Goal: Task Accomplishment & Management: Use online tool/utility

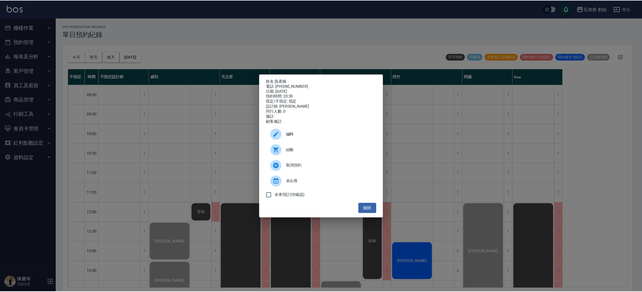
scroll to position [371, 0]
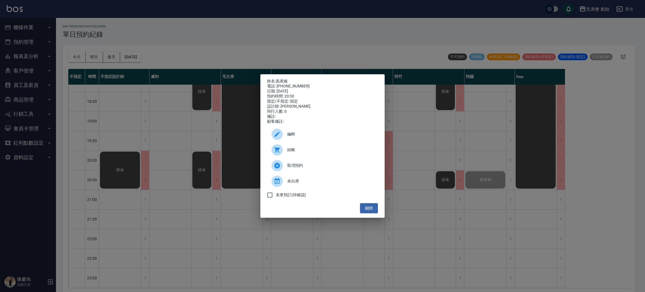
click at [193, 113] on div "姓名: 吳承翰 電話: 0962010857 日期: 2025/08/19 預約時間: 20:30 指定/不指定: 指定 設計師: 阿蹦 同行人數: 0 備註…" at bounding box center [322, 146] width 645 height 292
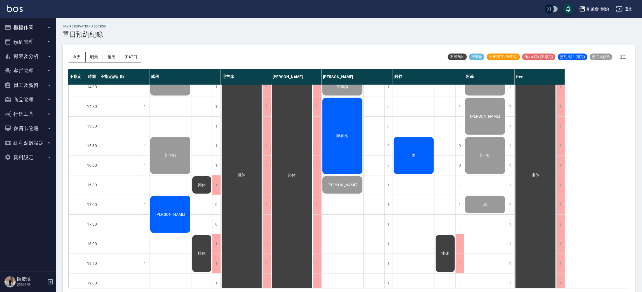
scroll to position [120, 0]
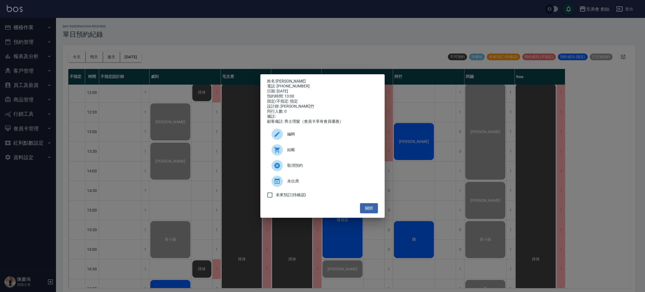
click at [346, 148] on div "結帳" at bounding box center [322, 150] width 111 height 16
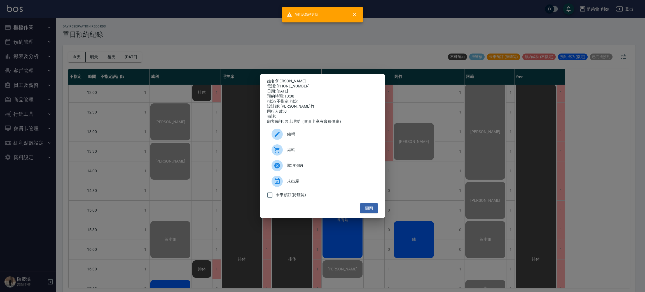
click at [544, 174] on div "姓名: 曾寯棋 電話: 0989227174 日期: 2025/08/19 預約時間: 13:00 指定/不指定: 指定 設計師: 阿竹 同行人數: 0 備註…" at bounding box center [322, 146] width 645 height 292
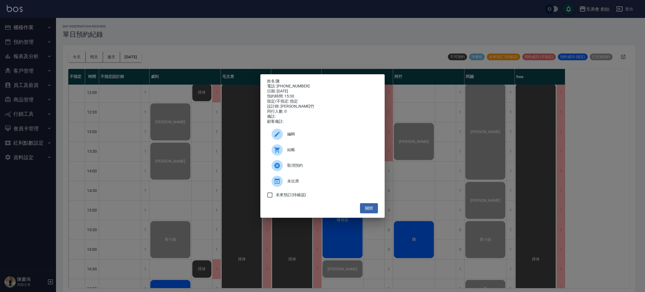
click at [288, 148] on div "結帳" at bounding box center [322, 150] width 111 height 16
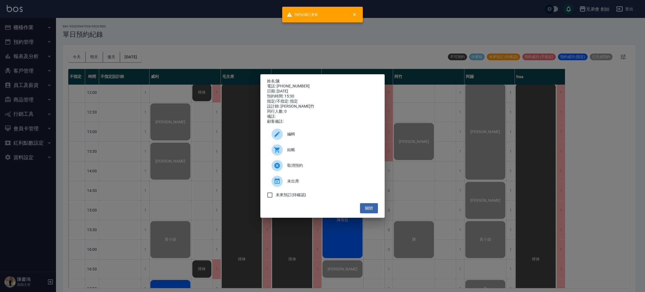
click at [499, 124] on div "姓名: 陳 電話: 0905799959 日期: 2025/08/19 預約時間: 15:30 指定/不指定: 指定 設計師: 阿竹 同行人數: 0 備註: …" at bounding box center [322, 146] width 645 height 292
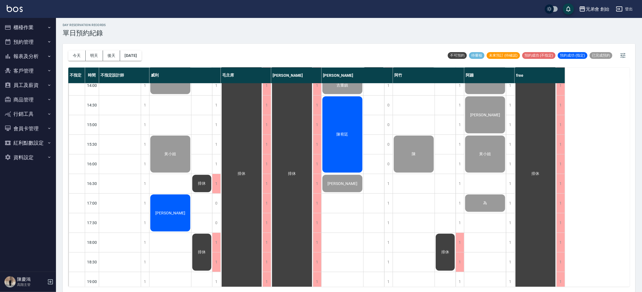
scroll to position [0, 0]
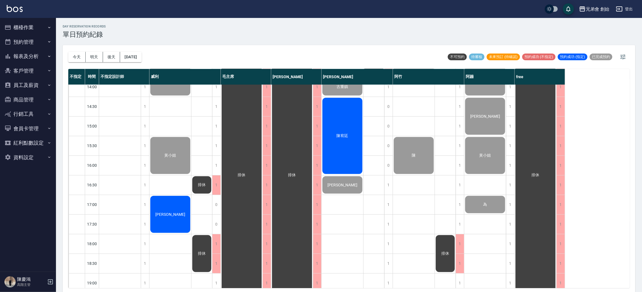
click at [29, 27] on button "櫃檯作業" at bounding box center [28, 27] width 52 height 15
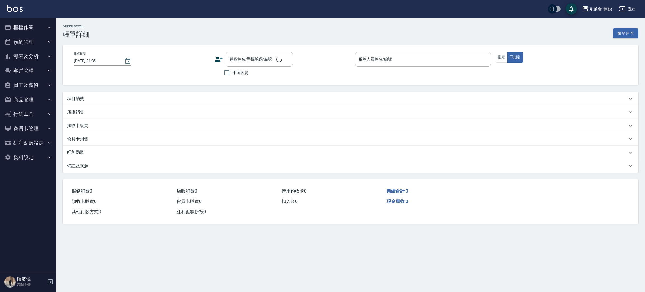
click at [95, 96] on div "項目消費" at bounding box center [347, 99] width 560 height 6
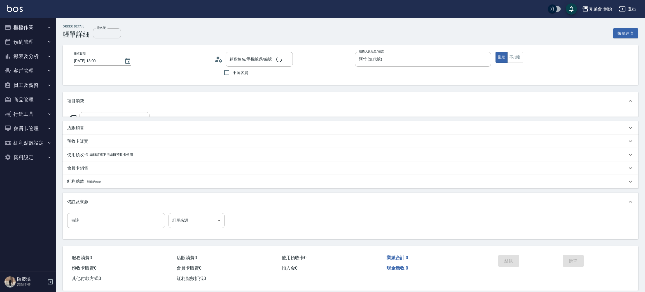
type input "2025/08/19 13:00"
type input "阿竹 (無代號)"
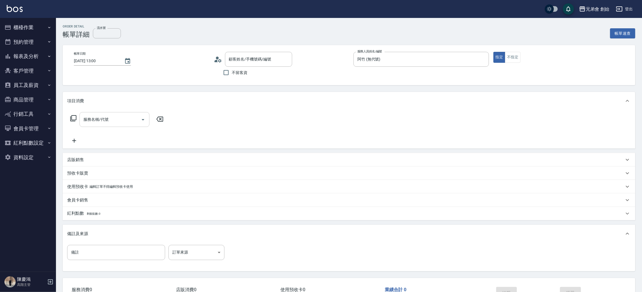
click at [120, 119] on input "服務名稱/代號" at bounding box center [110, 119] width 57 height 10
type input "[PERSON_NAME]棋/0989227174/null"
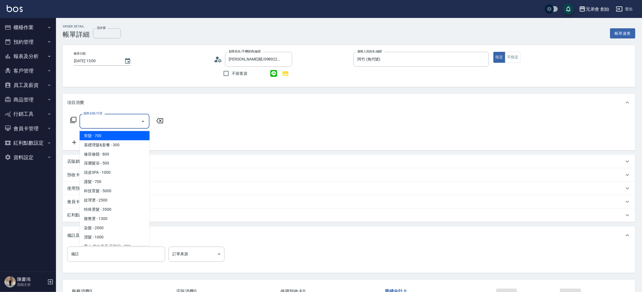
click at [128, 136] on span "剪髮 - 700" at bounding box center [114, 135] width 70 height 9
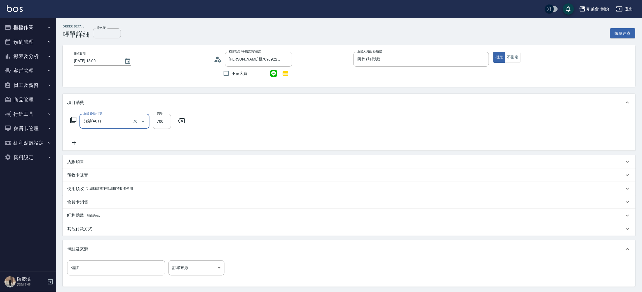
type input "剪髮(A01)"
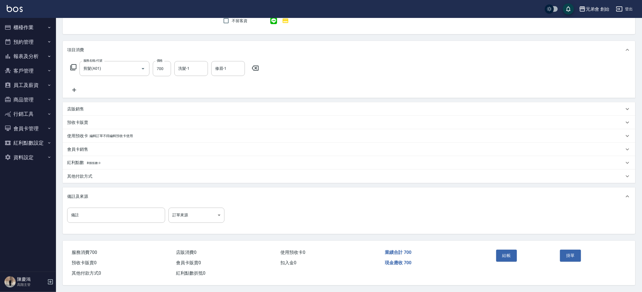
drag, startPoint x: 505, startPoint y: 261, endPoint x: 463, endPoint y: 232, distance: 50.8
click at [504, 260] on div "結帳" at bounding box center [526, 259] width 64 height 24
click at [508, 253] on button "結帳" at bounding box center [506, 255] width 21 height 12
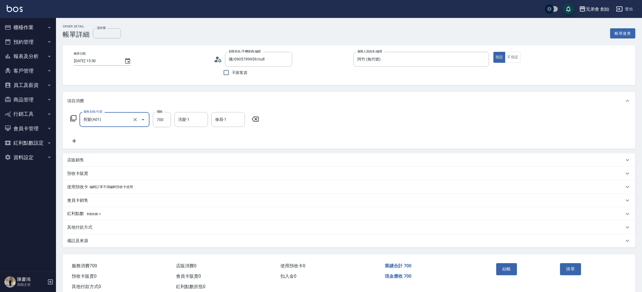
scroll to position [15, 0]
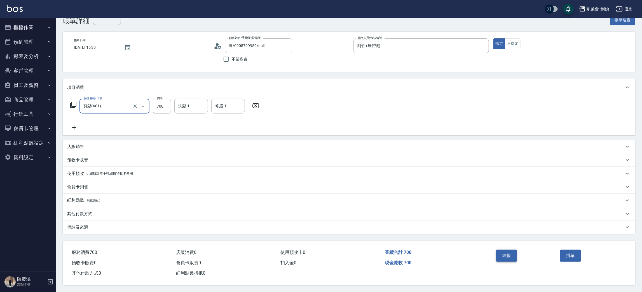
click at [512, 249] on button "結帳" at bounding box center [506, 255] width 21 height 12
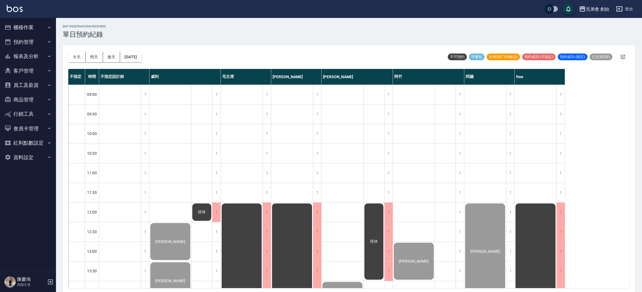
scroll to position [1, 0]
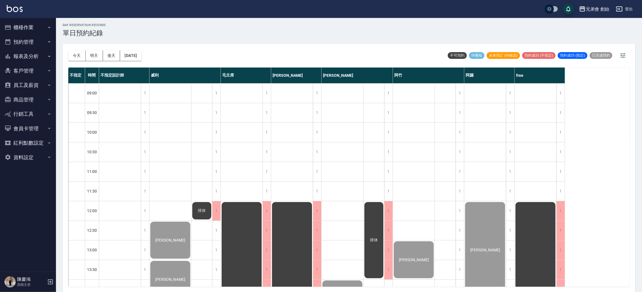
click at [38, 21] on button "櫃檯作業" at bounding box center [28, 27] width 52 height 15
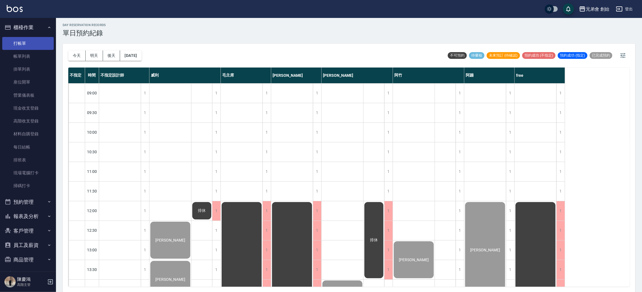
click at [32, 43] on link "打帳單" at bounding box center [28, 43] width 52 height 13
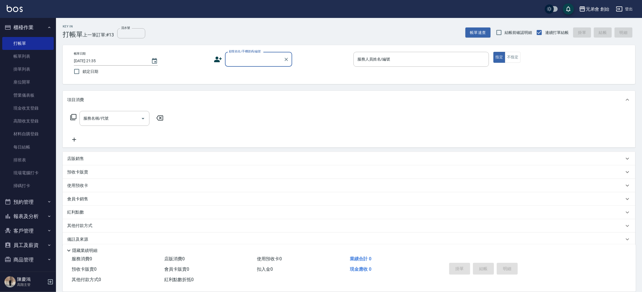
click at [246, 68] on div "帳單日期 2025/08/19 21:35 鎖定日期 顧客姓名/手機號碼/編號 顧客姓名/手機號碼/編號 服務人員姓名/編號 服務人員姓名/編號 指定 不指定" at bounding box center [348, 64] width 559 height 25
click at [248, 64] on div "顧客姓名/手機號碼/編號" at bounding box center [258, 59] width 67 height 15
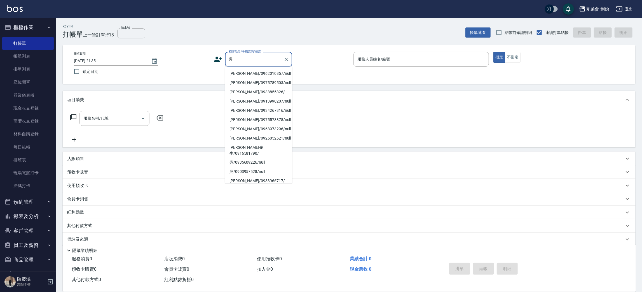
click at [272, 74] on li "吳承翰/0962010857/null" at bounding box center [258, 73] width 67 height 9
type input "吳承翰/0962010857/null"
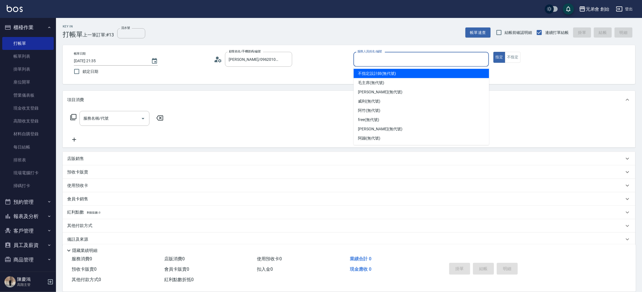
click at [389, 58] on input "服務人員姓名/編號" at bounding box center [421, 59] width 130 height 10
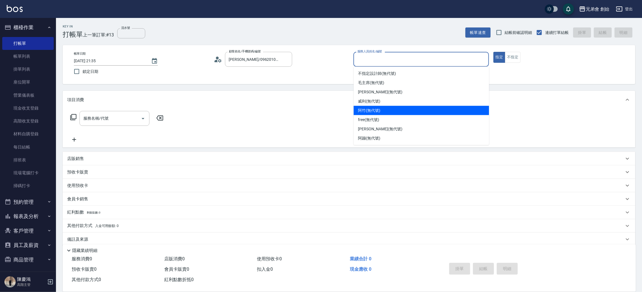
click at [404, 112] on div "阿竹 (無代號)" at bounding box center [421, 110] width 135 height 9
type input "阿竹 (無代號)"
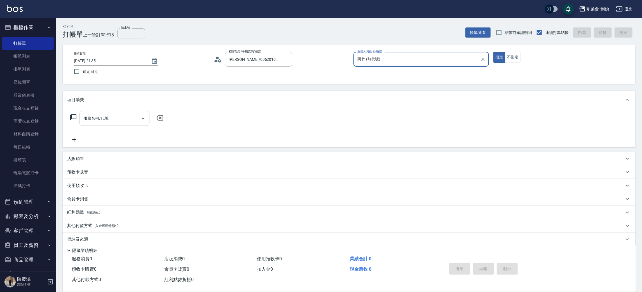
click at [119, 119] on input "服務名稱/代號" at bounding box center [110, 118] width 57 height 10
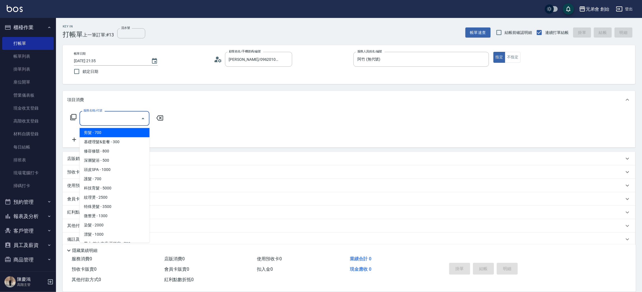
click at [115, 131] on span "剪髮 - 700" at bounding box center [114, 132] width 70 height 9
type input "剪髮(A01)"
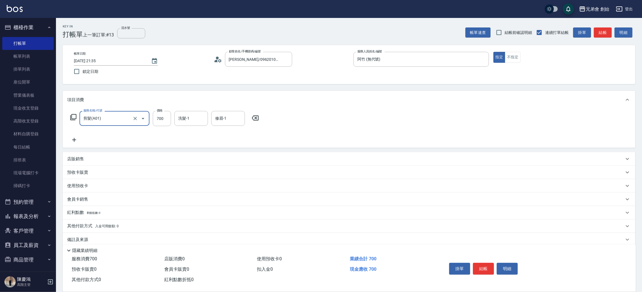
scroll to position [6, 0]
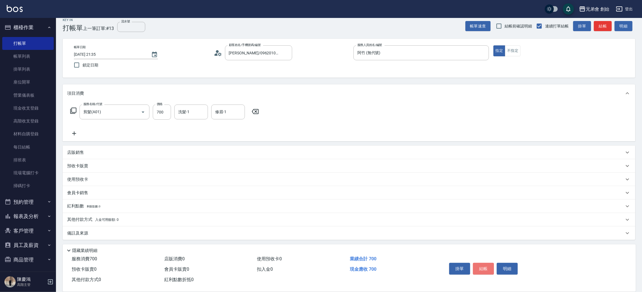
click at [485, 269] on button "結帳" at bounding box center [483, 269] width 21 height 12
type input "2025/08/19 21:36"
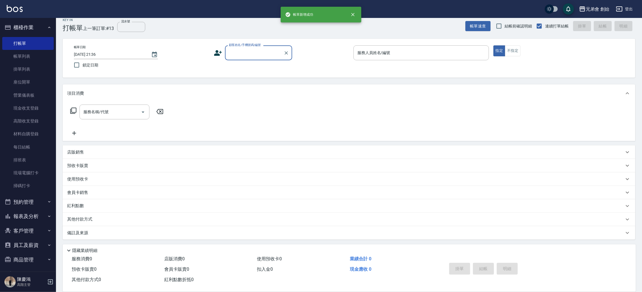
scroll to position [6, 0]
click at [241, 50] on input "顧客姓名/手機號碼/編號" at bounding box center [255, 53] width 54 height 10
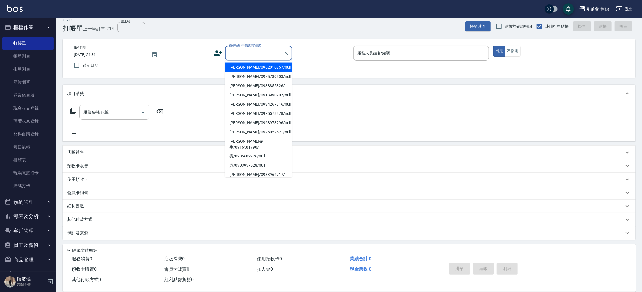
click at [220, 53] on icon at bounding box center [218, 53] width 8 height 8
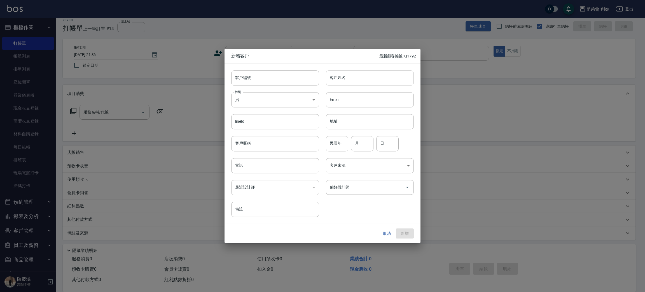
click at [367, 85] on input "客戶姓名" at bounding box center [370, 77] width 88 height 15
type input "蔡律儀"
drag, startPoint x: 280, startPoint y: 161, endPoint x: 285, endPoint y: 160, distance: 5.2
click at [280, 161] on input "電話" at bounding box center [275, 165] width 88 height 15
drag, startPoint x: 289, startPoint y: 164, endPoint x: 166, endPoint y: 172, distance: 123.1
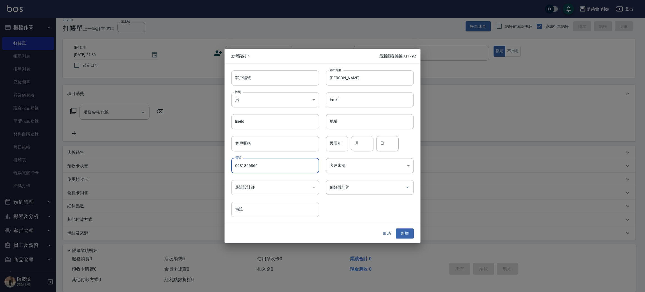
click at [166, 171] on div "新增客戶 最新顧客編號: Q1792 客戶編號 客戶編號 客戶姓名 蔡律儀 客戶姓名 性別 男 MALE 性別 Email Email lineId line…" at bounding box center [322, 146] width 645 height 292
type input "0981826866"
click at [410, 237] on button "新增" at bounding box center [405, 233] width 18 height 10
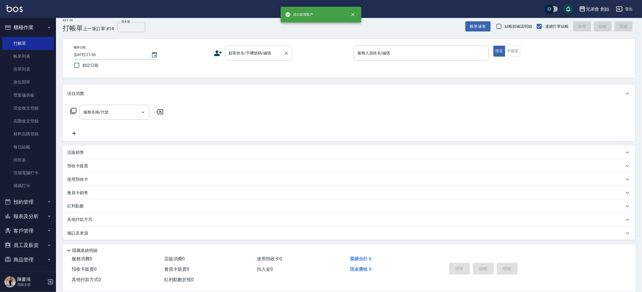
click at [251, 50] on input "顧客姓名/手機號碼/編號" at bounding box center [255, 53] width 54 height 10
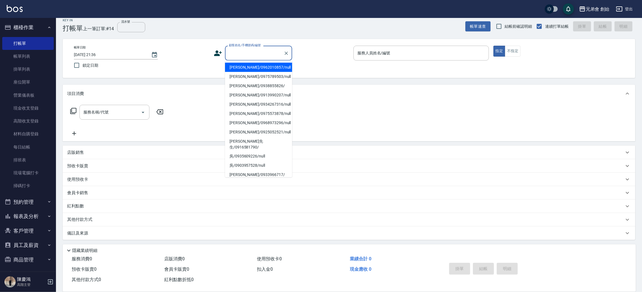
paste input "0981826866"
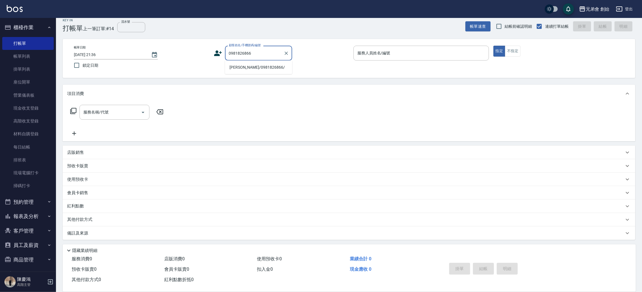
click at [266, 69] on li "蔡律儀/0981826866/" at bounding box center [258, 67] width 67 height 9
type input "蔡律儀/0981826866/"
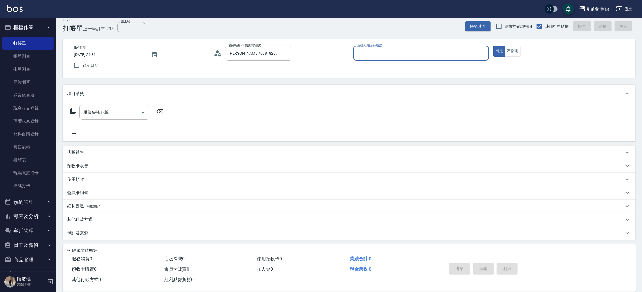
drag, startPoint x: 366, startPoint y: 60, endPoint x: 372, endPoint y: 53, distance: 9.9
click at [367, 58] on div "服務人員姓名/編號 服務人員姓名/編號" at bounding box center [421, 56] width 135 height 21
click at [372, 53] on input "服務人員姓名/編號" at bounding box center [421, 53] width 130 height 10
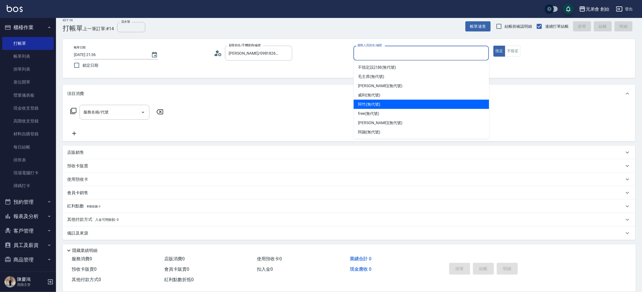
click at [392, 102] on div "阿竹 (無代號)" at bounding box center [421, 104] width 135 height 9
type input "阿竹 (無代號)"
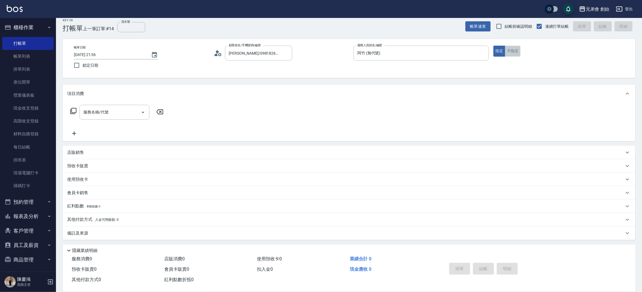
click at [513, 52] on button "不指定" at bounding box center [513, 51] width 16 height 11
drag, startPoint x: 127, startPoint y: 111, endPoint x: 120, endPoint y: 117, distance: 9.5
click at [127, 111] on input "服務名稱/代號" at bounding box center [110, 112] width 57 height 10
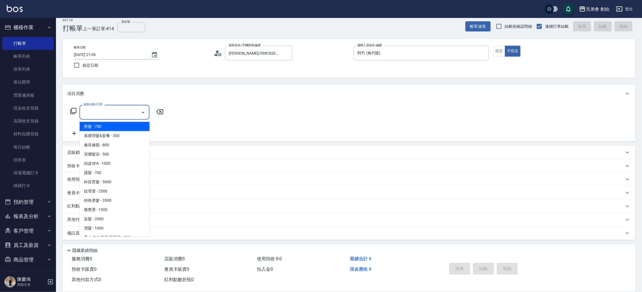
click at [119, 124] on span "剪髮 - 700" at bounding box center [114, 126] width 70 height 9
type input "剪髮(A01)"
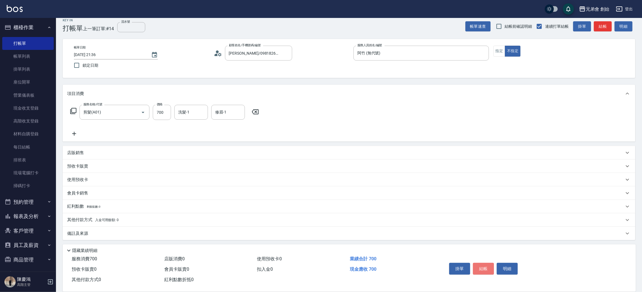
drag, startPoint x: 484, startPoint y: 267, endPoint x: 477, endPoint y: 261, distance: 9.4
click at [483, 267] on button "結帳" at bounding box center [483, 269] width 21 height 12
type input "2025/08/19 21:37"
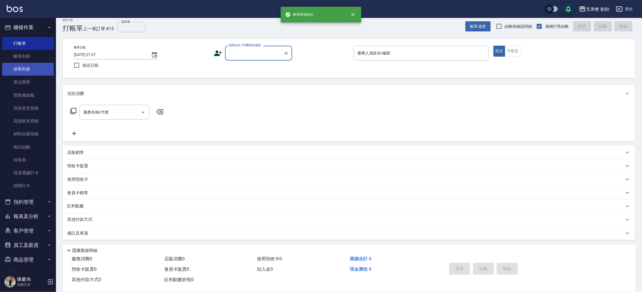
click at [29, 65] on link "掛單列表" at bounding box center [28, 69] width 52 height 13
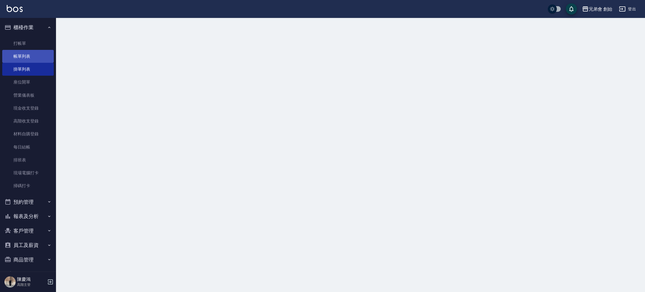
click at [30, 58] on link "帳單列表" at bounding box center [28, 56] width 52 height 13
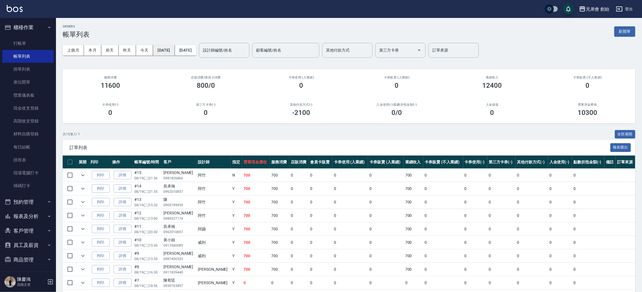
click at [173, 49] on button "[DATE]" at bounding box center [164, 50] width 22 height 10
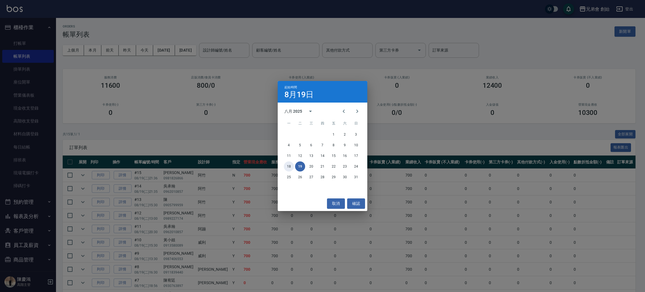
click at [286, 168] on button "18" at bounding box center [289, 166] width 10 height 10
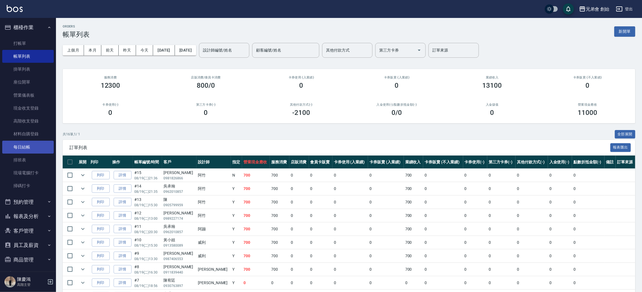
click at [35, 149] on link "每日結帳" at bounding box center [28, 147] width 52 height 13
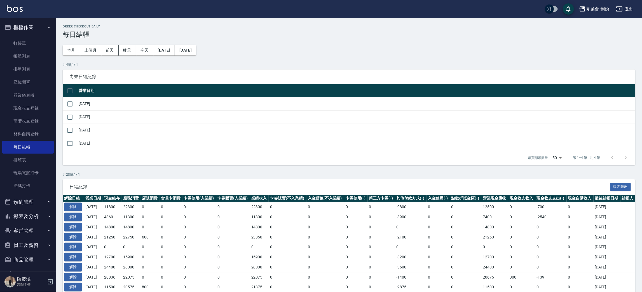
click at [67, 91] on input "checkbox" at bounding box center [70, 91] width 12 height 12
checkbox input "true"
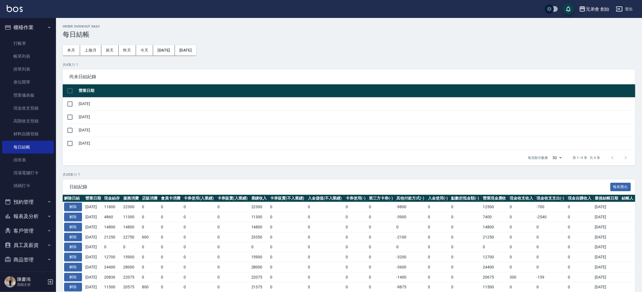
checkbox input "true"
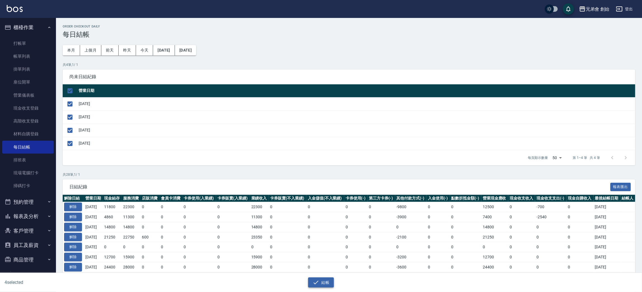
click at [315, 282] on icon "button" at bounding box center [316, 282] width 7 height 7
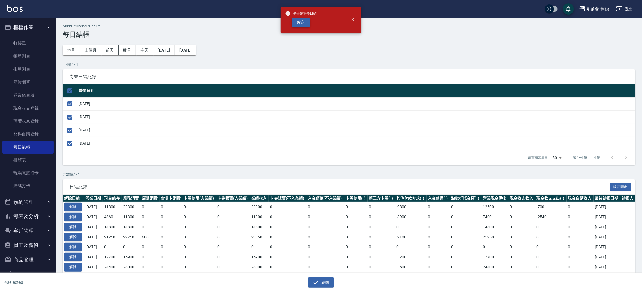
click at [298, 24] on button "確定" at bounding box center [301, 22] width 18 height 9
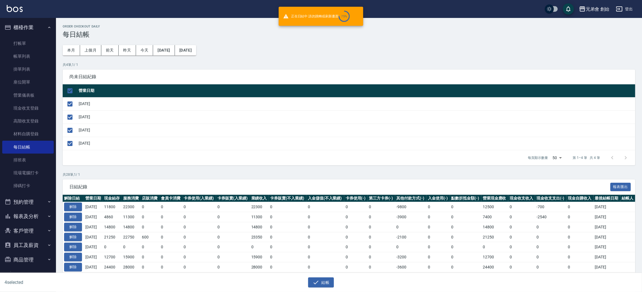
checkbox input "false"
